Goal: Task Accomplishment & Management: Manage account settings

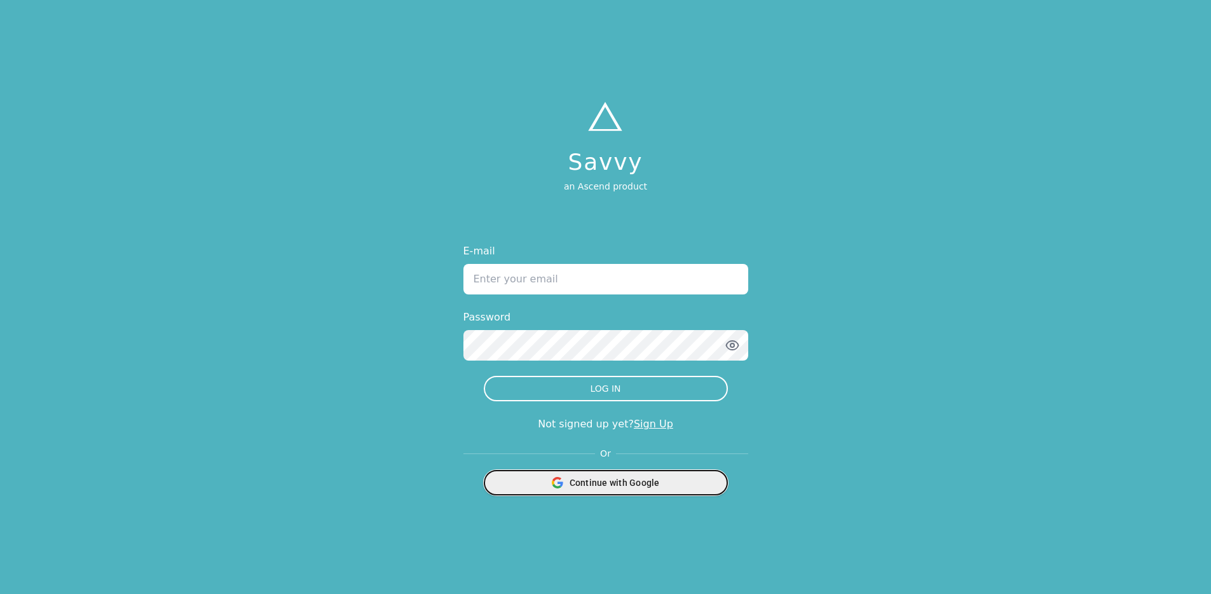
click at [645, 491] on div "Continue with Google" at bounding box center [606, 482] width 228 height 24
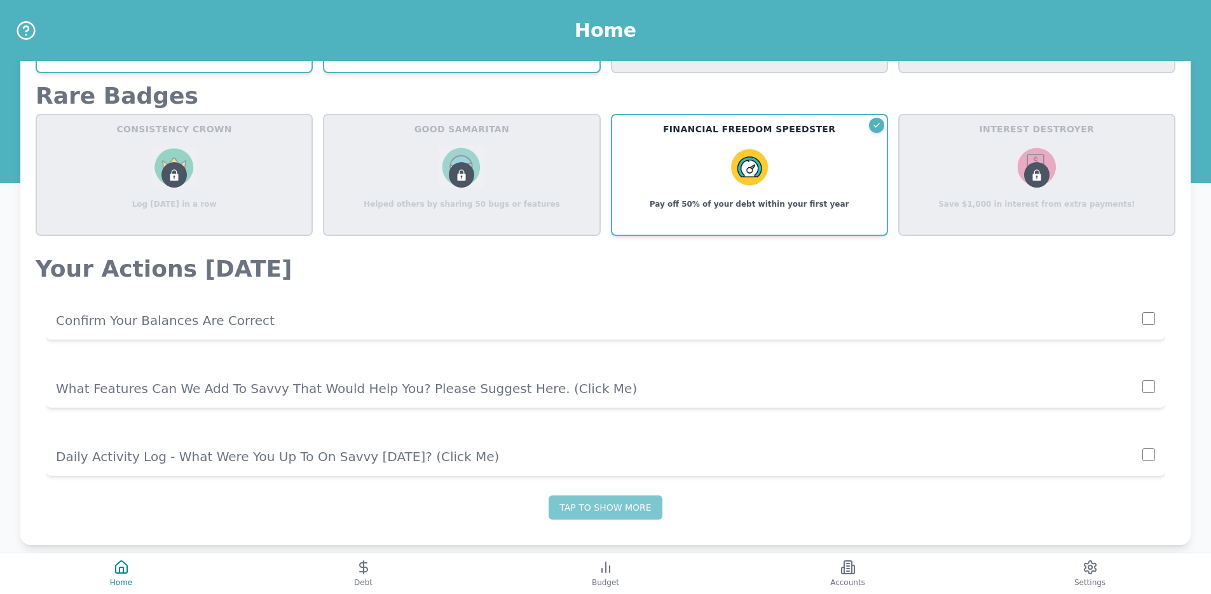
scroll to position [826, 0]
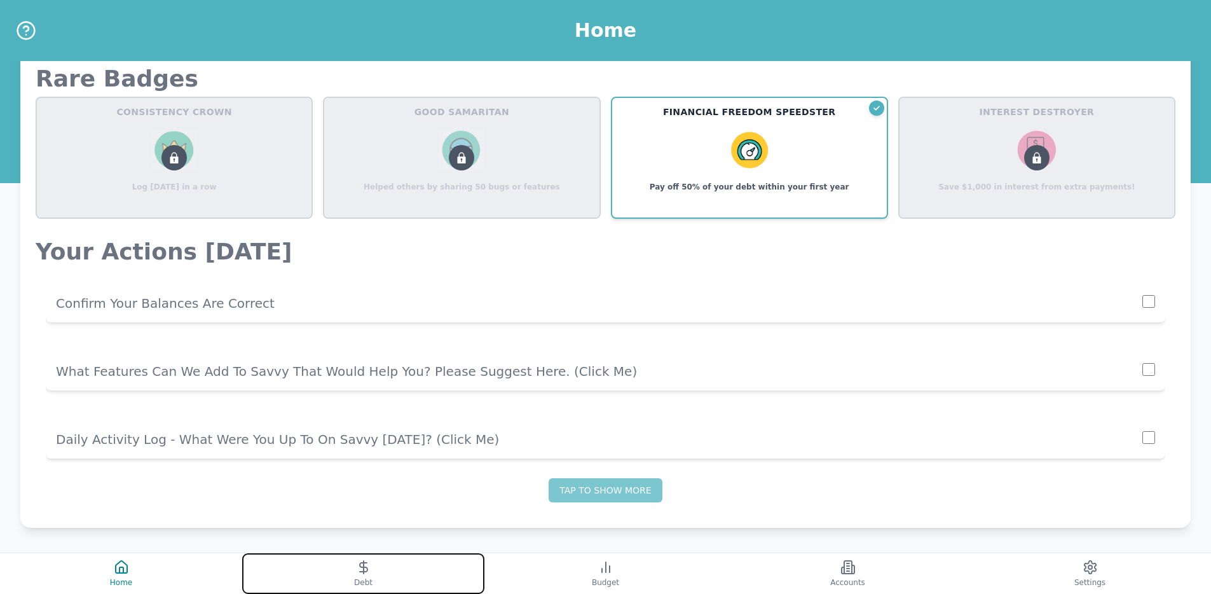
click at [389, 569] on button "Debt" at bounding box center [363, 573] width 242 height 41
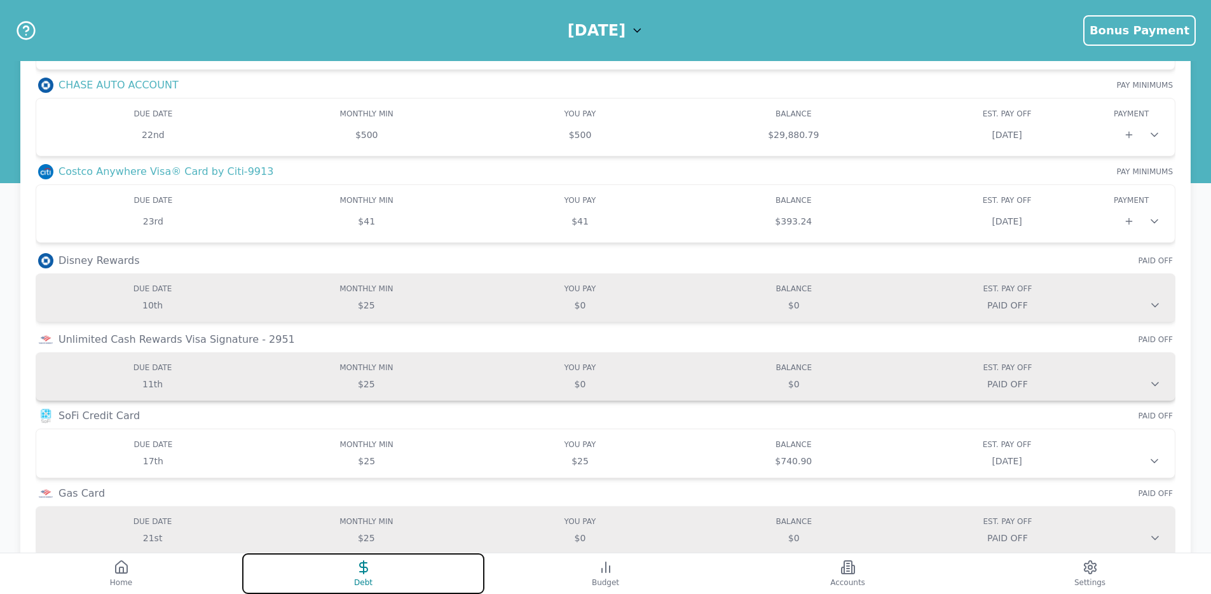
scroll to position [346, 0]
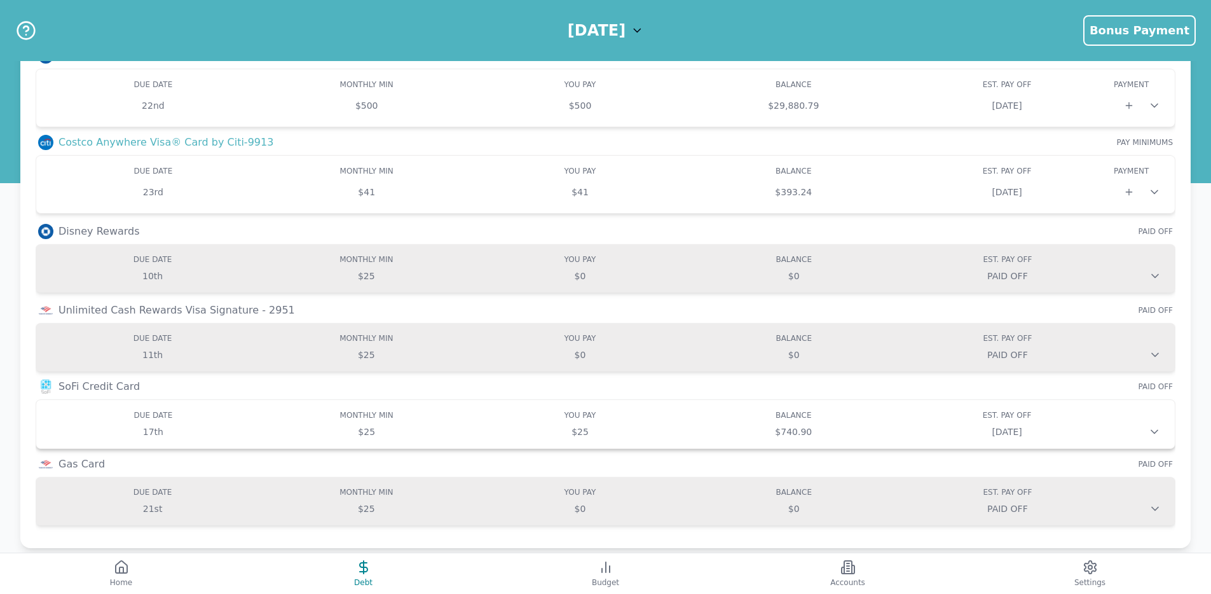
click at [1154, 431] on icon at bounding box center [1154, 431] width 13 height 13
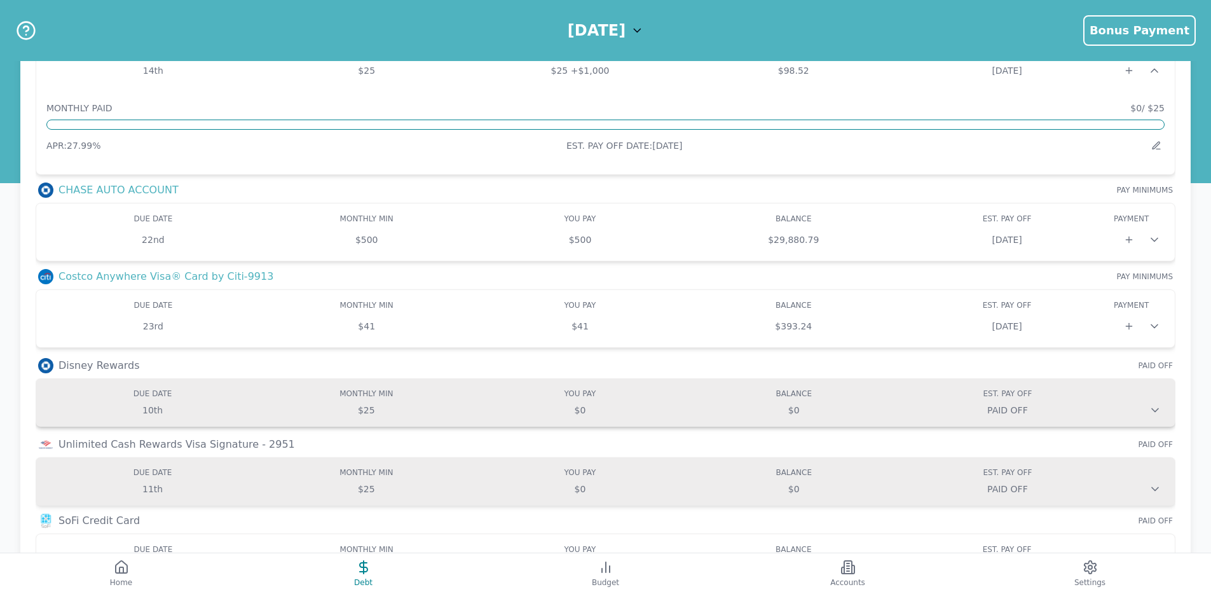
scroll to position [113, 0]
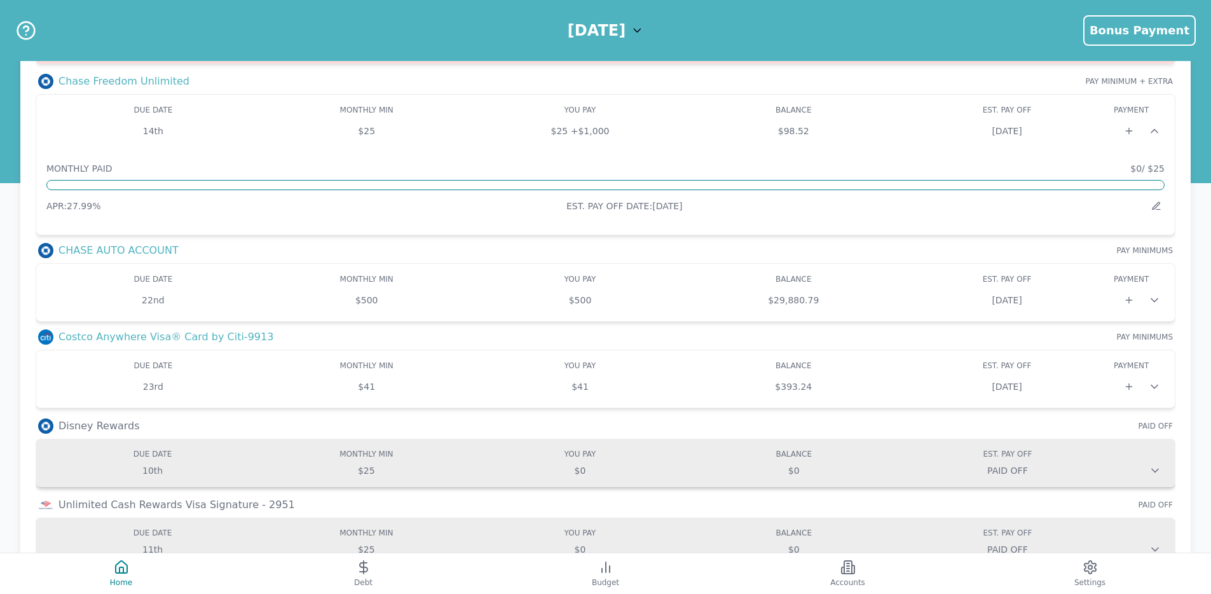
scroll to position [366, 0]
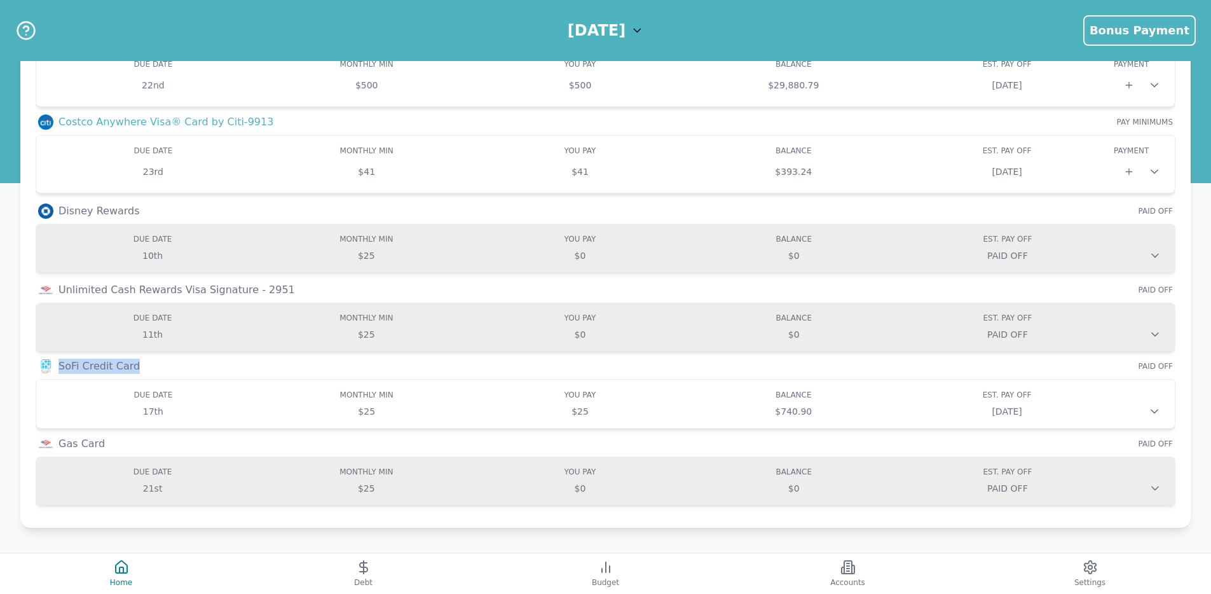
drag, startPoint x: 59, startPoint y: 366, endPoint x: 136, endPoint y: 366, distance: 76.9
click at [136, 366] on div "SoFi Credit Card PAID OFF" at bounding box center [606, 366] width 1140 height 15
copy h3 "SoFi Credit Card"
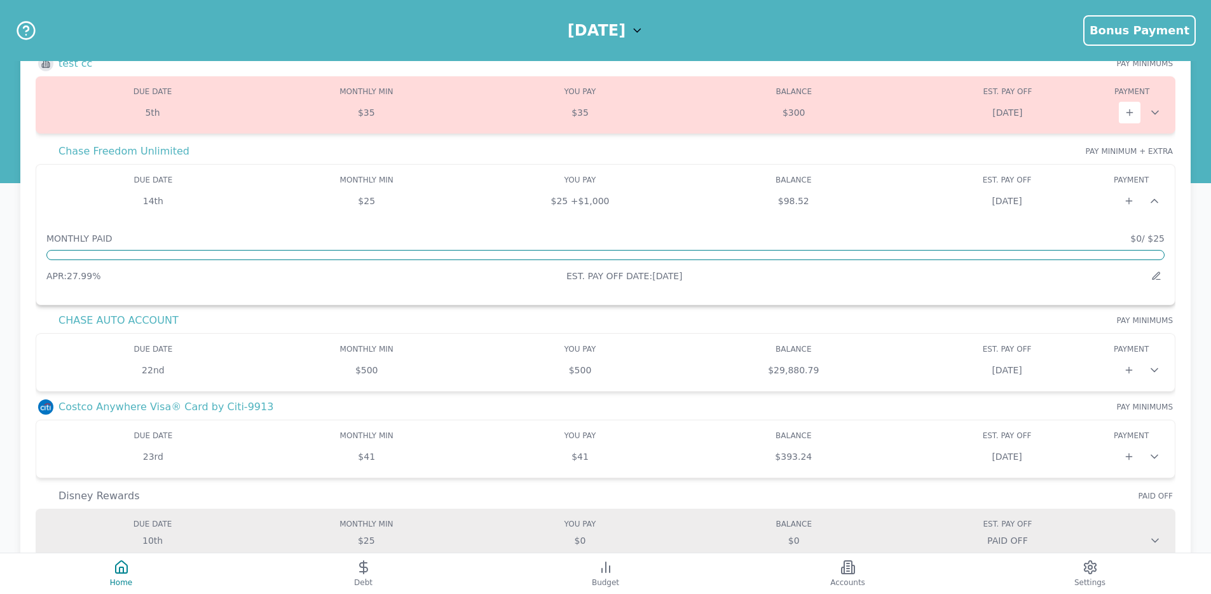
scroll to position [15, 0]
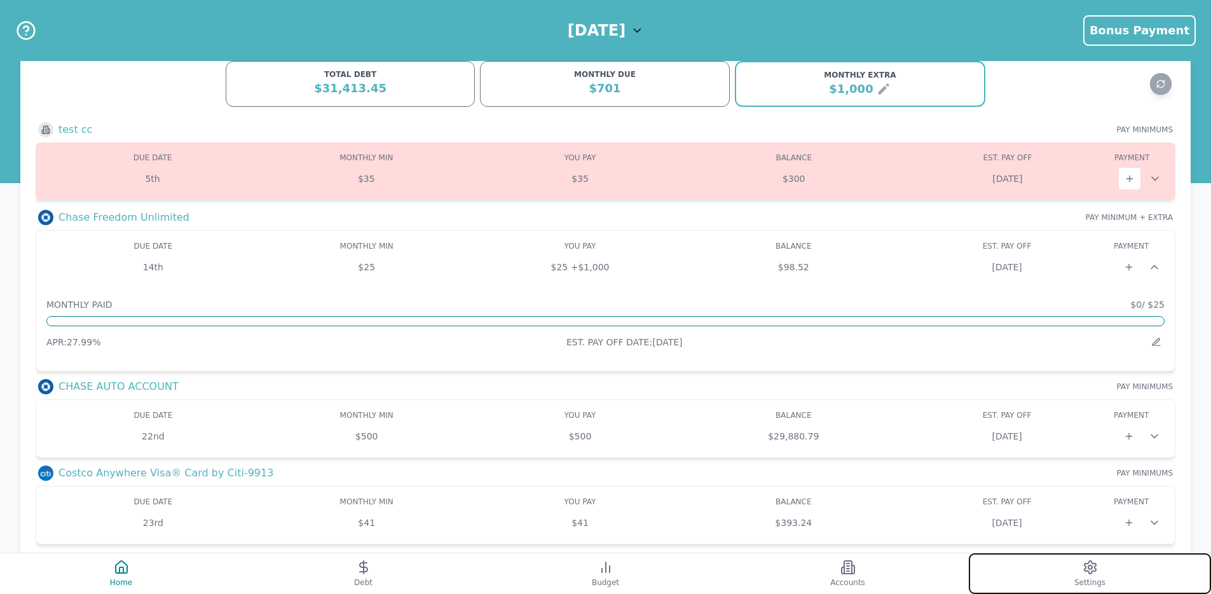
click at [1022, 568] on button "Settings" at bounding box center [1090, 573] width 242 height 41
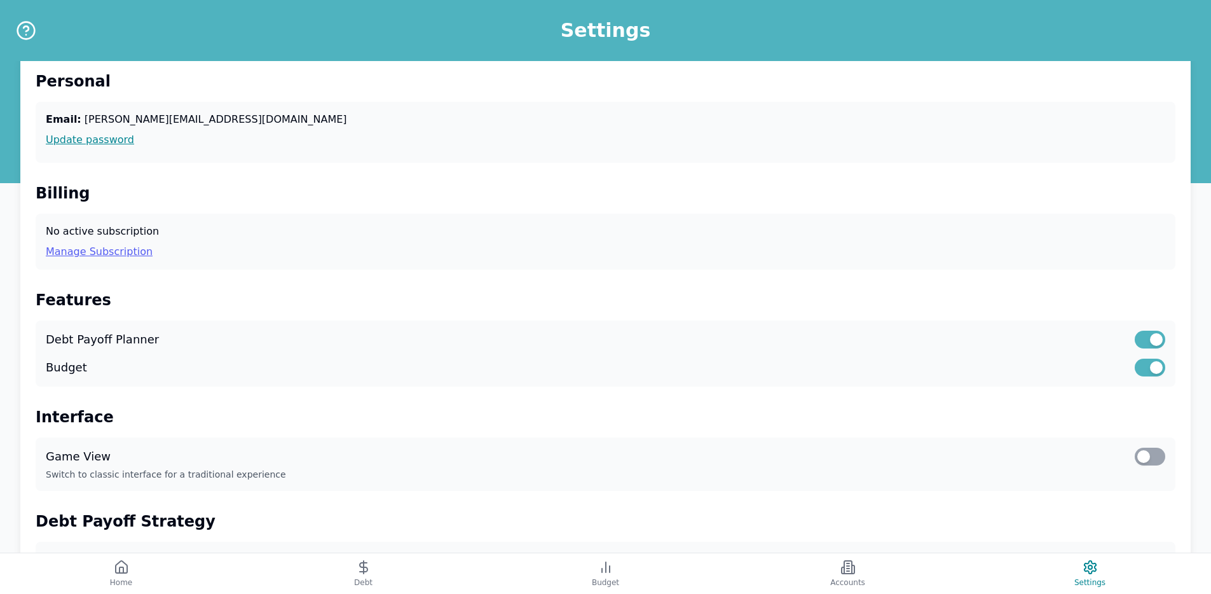
click at [114, 249] on link "Manage Subscription" at bounding box center [605, 251] width 1119 height 15
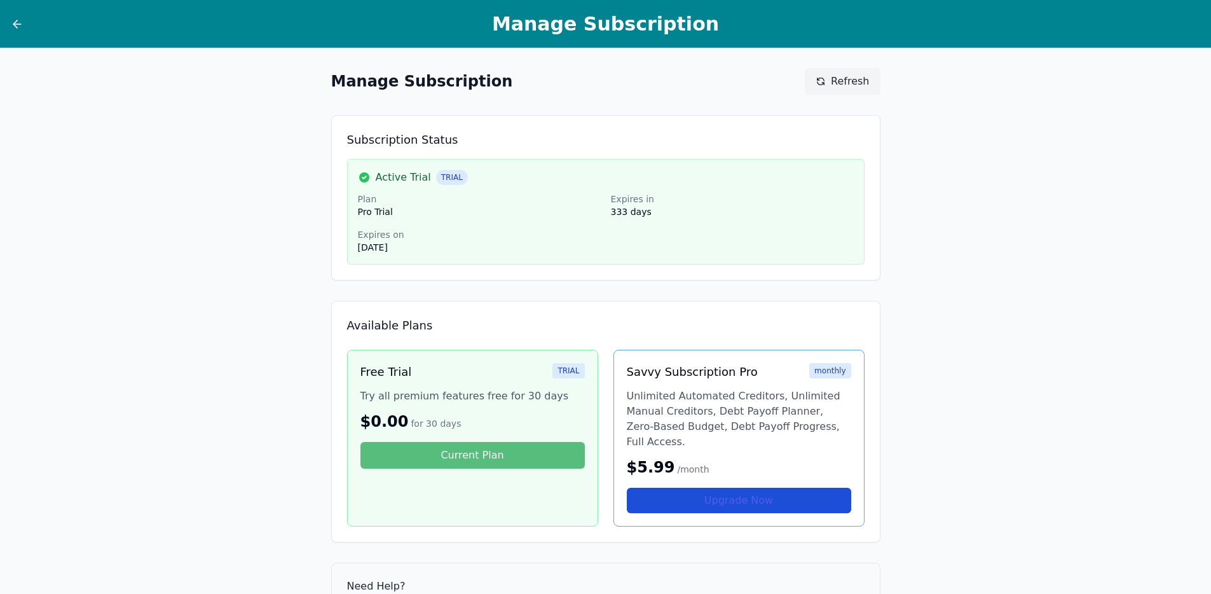
click at [669, 501] on link "Upgrade Now" at bounding box center [739, 500] width 224 height 25
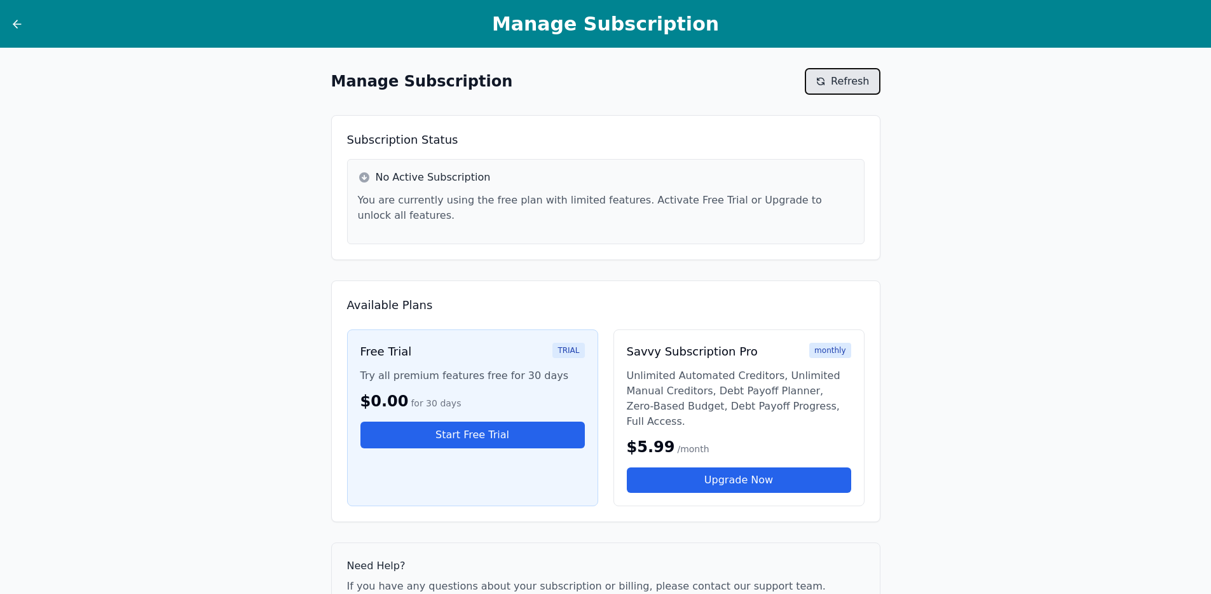
click at [830, 83] on button "Refresh" at bounding box center [842, 81] width 75 height 27
click at [17, 21] on icon at bounding box center [15, 24] width 4 height 8
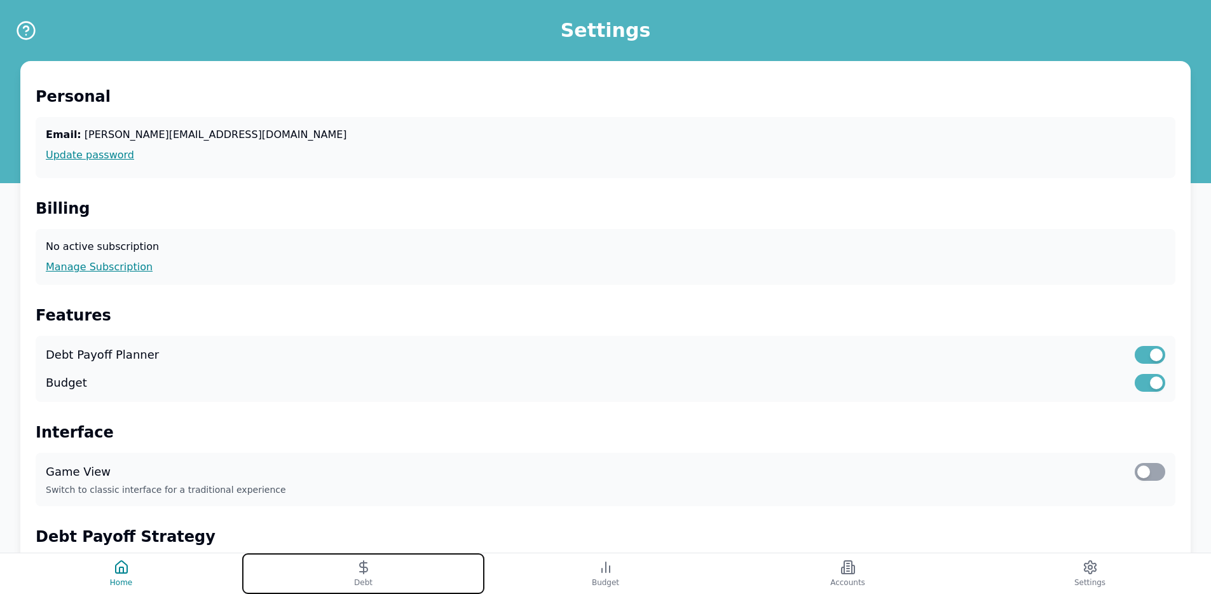
click at [350, 578] on button "Debt" at bounding box center [363, 573] width 242 height 41
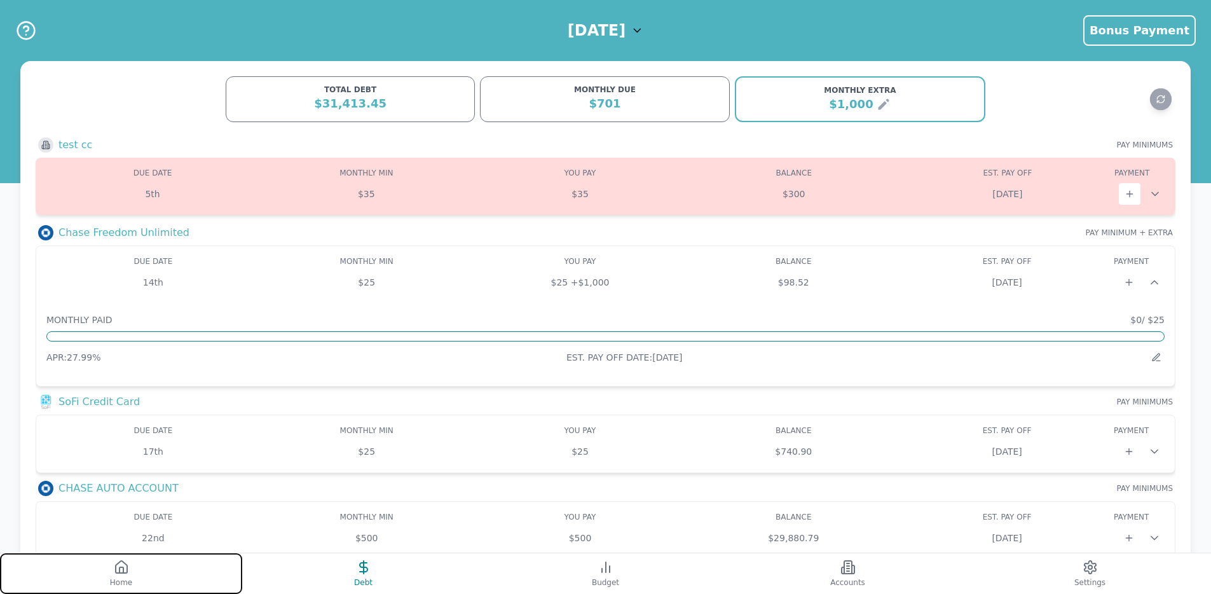
click at [128, 587] on span "Home" at bounding box center [121, 582] width 22 height 10
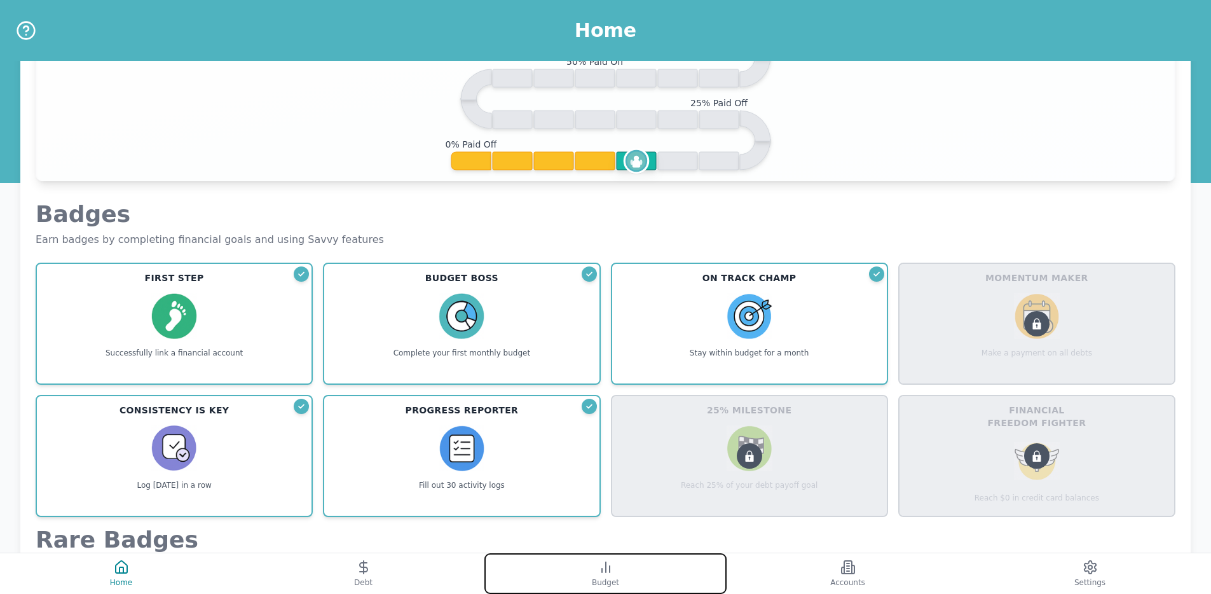
click at [628, 565] on button "Budget" at bounding box center [605, 573] width 242 height 41
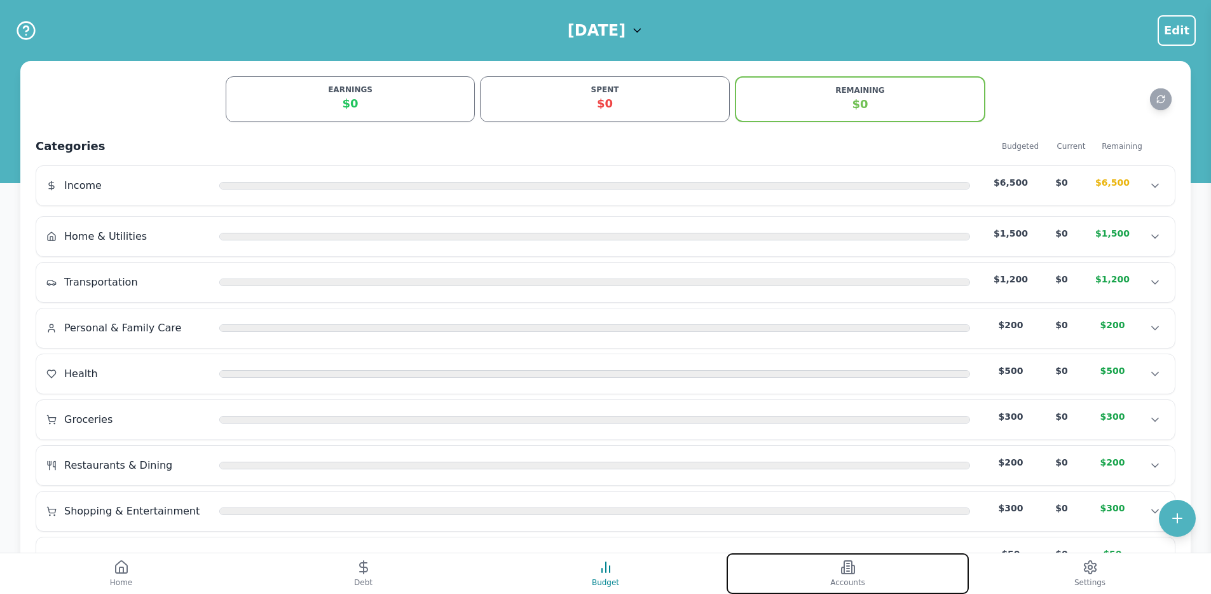
click at [868, 557] on button "Accounts" at bounding box center [848, 573] width 242 height 41
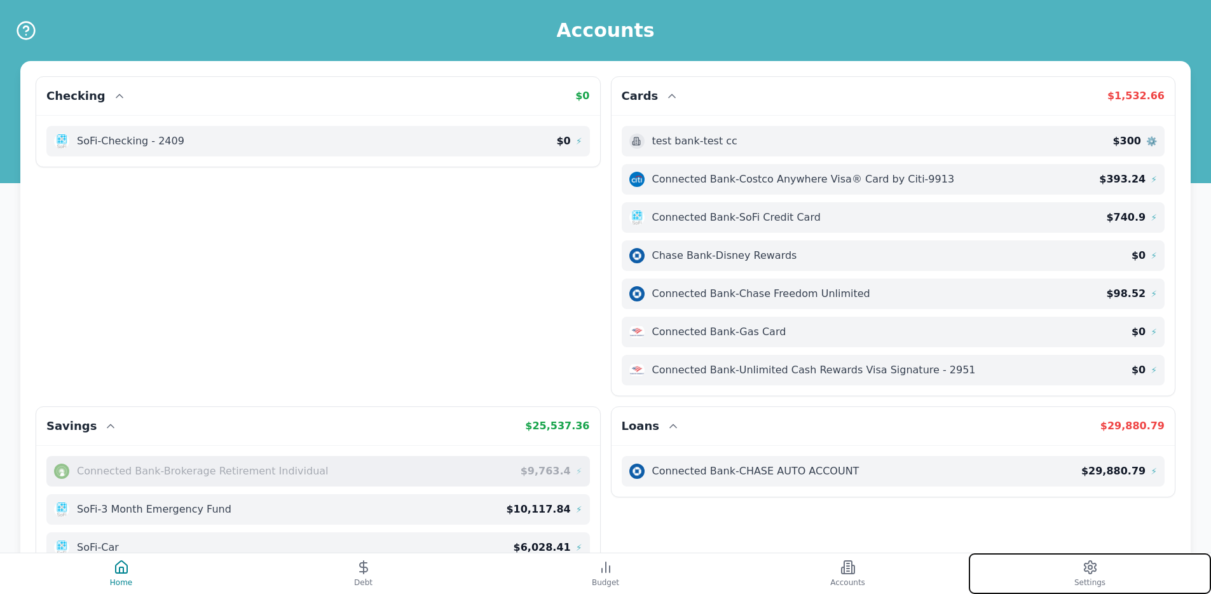
click at [1131, 579] on button "Settings" at bounding box center [1090, 573] width 242 height 41
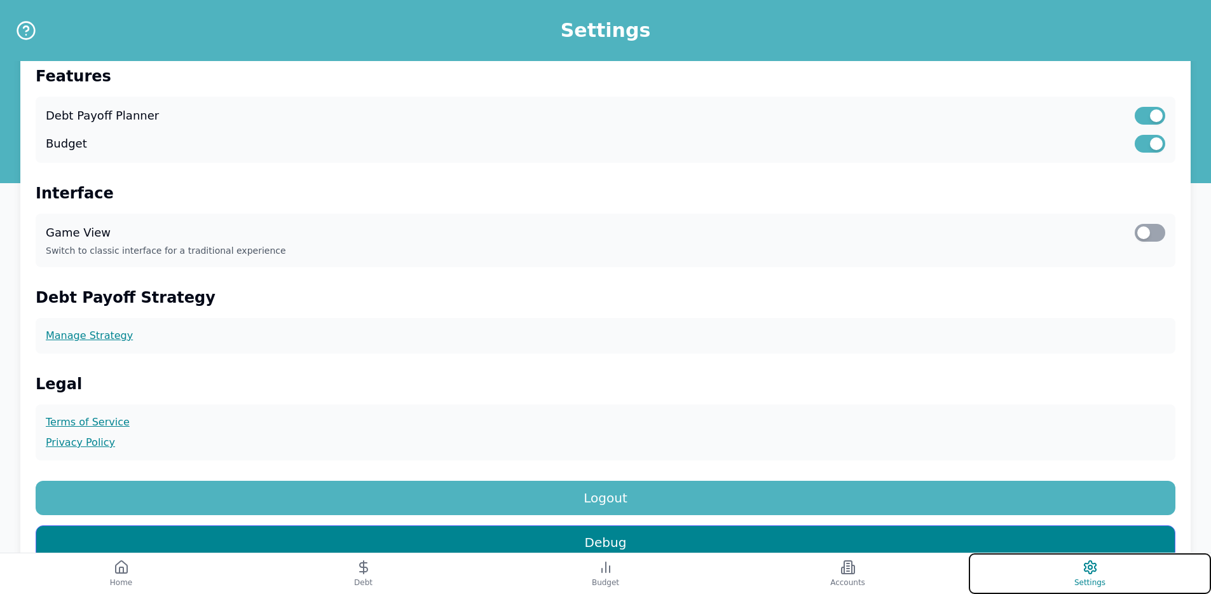
scroll to position [324, 0]
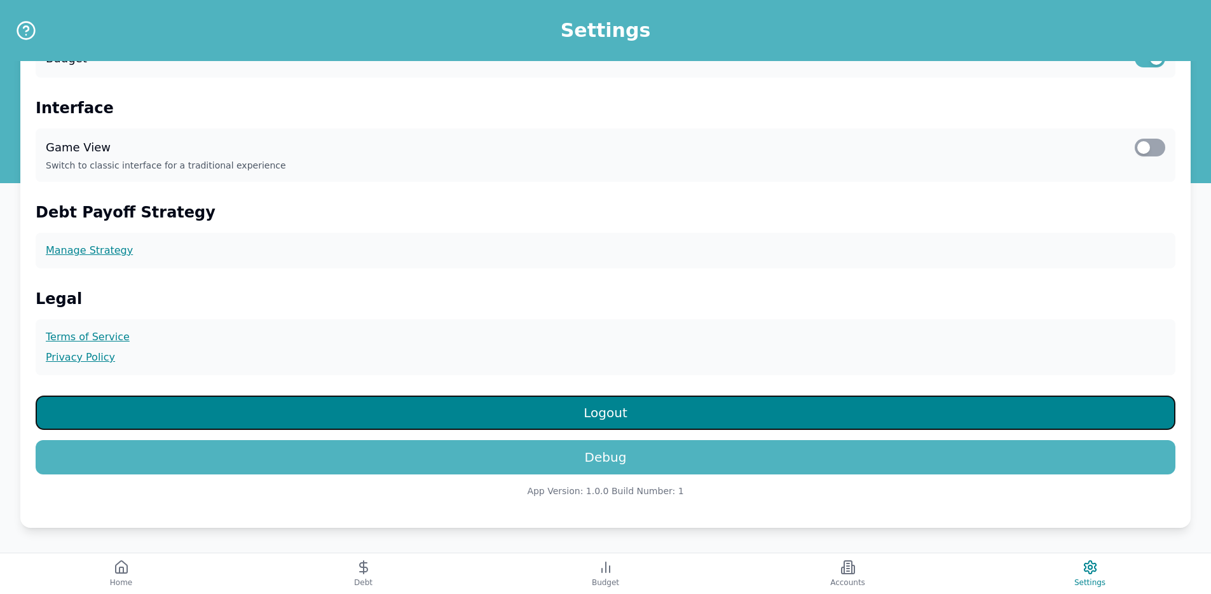
click at [642, 411] on button "Logout" at bounding box center [606, 412] width 1140 height 34
